Goal: Find contact information

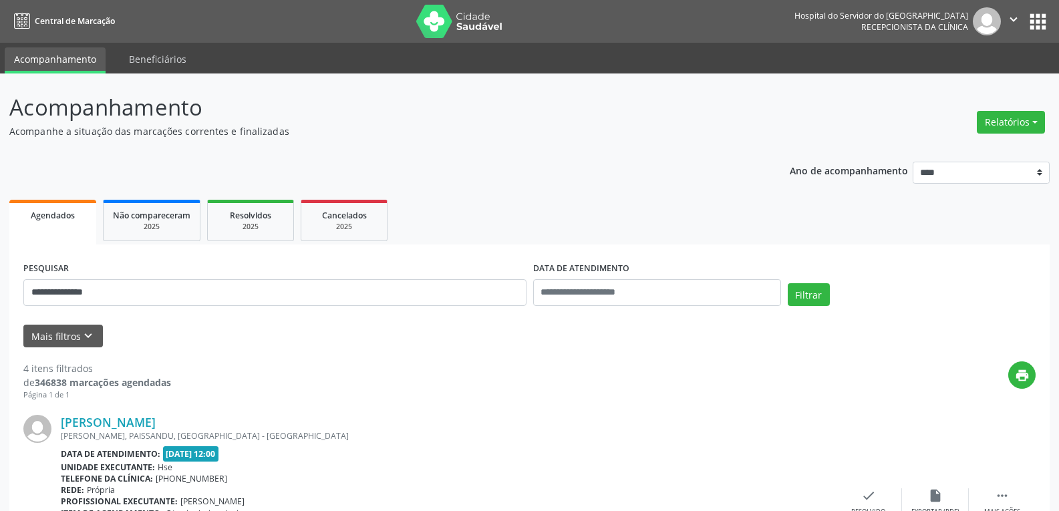
type input "**********"
click at [788, 283] on button "Filtrar" at bounding box center [809, 294] width 42 height 23
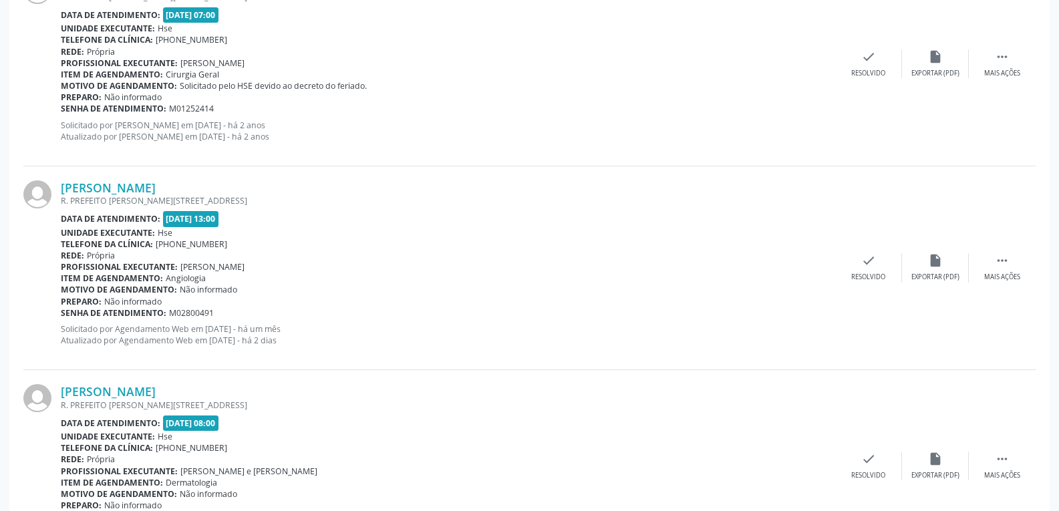
scroll to position [2145, 0]
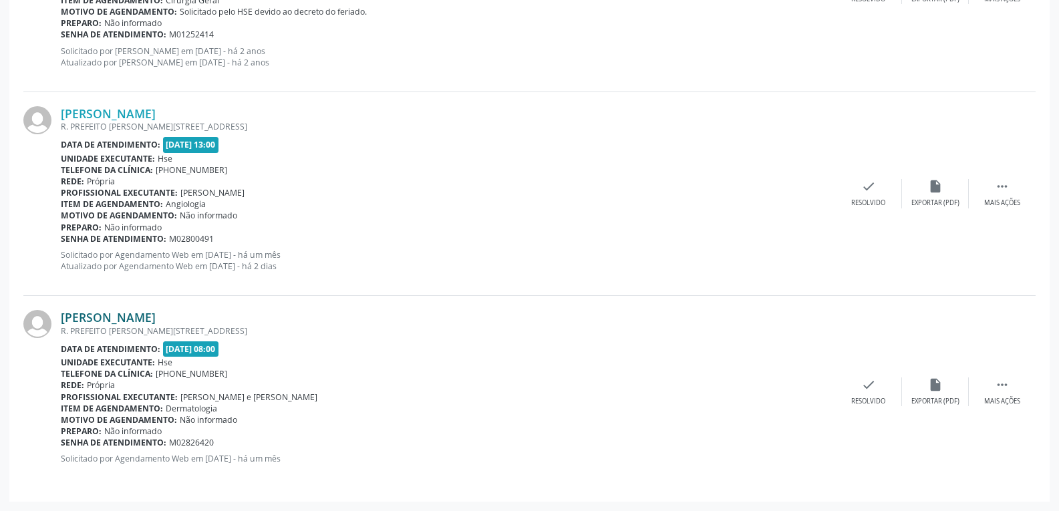
click at [88, 315] on link "[PERSON_NAME]" at bounding box center [108, 317] width 95 height 15
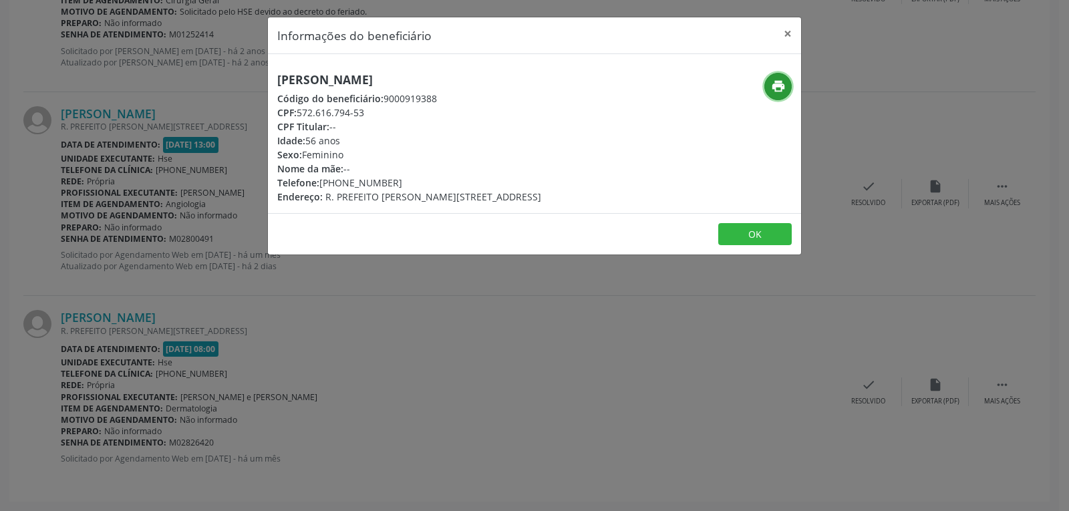
click at [774, 88] on icon "print" at bounding box center [778, 86] width 15 height 15
drag, startPoint x: 299, startPoint y: 113, endPoint x: 393, endPoint y: 113, distance: 94.2
click at [393, 113] on div "CPF: 572.616.794-53" at bounding box center [409, 113] width 264 height 14
copy div "572.616.794-53"
drag, startPoint x: 341, startPoint y: 182, endPoint x: 407, endPoint y: 187, distance: 66.3
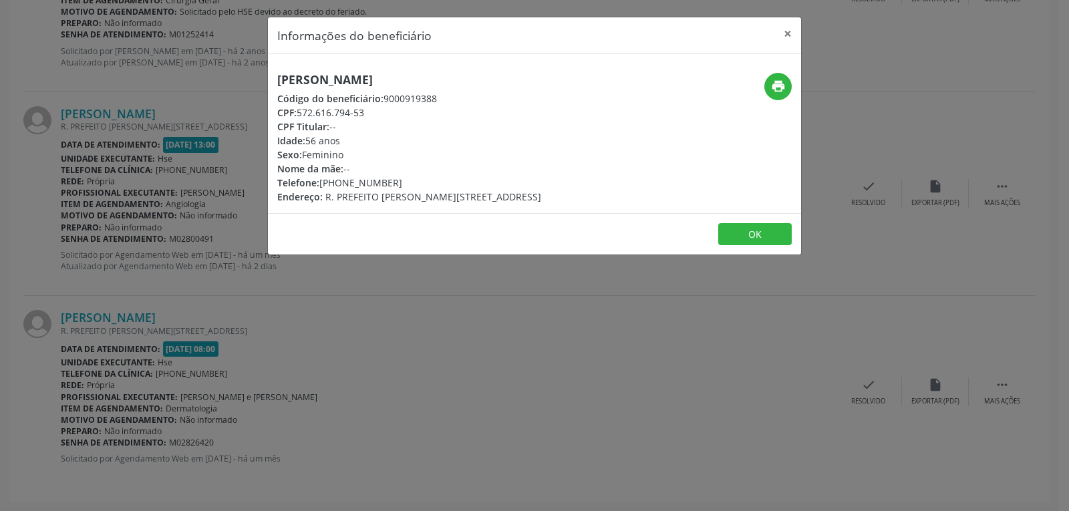
click at [407, 187] on div "Telefone: [PHONE_NUMBER]" at bounding box center [409, 183] width 264 height 14
copy div "99637-1671"
click at [791, 33] on button "×" at bounding box center [787, 33] width 27 height 33
